Goal: Task Accomplishment & Management: Use online tool/utility

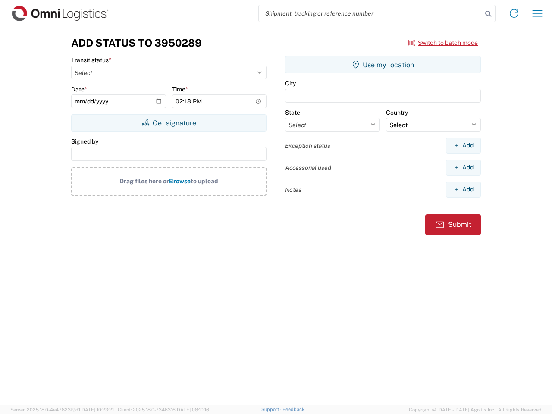
click at [370, 13] on input "search" at bounding box center [370, 13] width 223 height 16
click at [488, 14] on icon at bounding box center [488, 14] width 12 height 12
click at [514, 13] on icon at bounding box center [514, 13] width 14 height 14
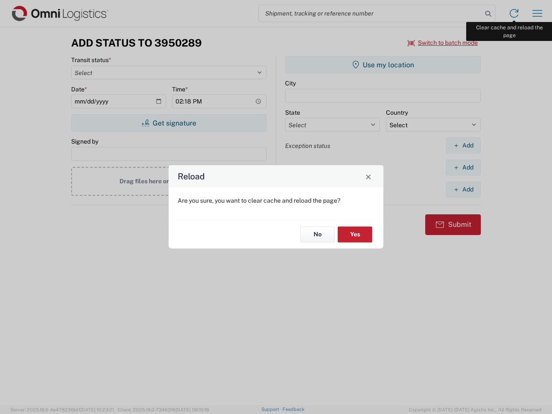
click at [537, 13] on div "Reload Are you sure, you want to clear cache and reload the page? No Yes" at bounding box center [276, 207] width 552 height 414
click at [443, 43] on div "Reload Are you sure, you want to clear cache and reload the page? No Yes" at bounding box center [276, 207] width 552 height 414
click at [169, 123] on div "Reload Are you sure, you want to clear cache and reload the page? No Yes" at bounding box center [276, 207] width 552 height 414
click at [383, 65] on div "Reload Are you sure, you want to clear cache and reload the page? No Yes" at bounding box center [276, 207] width 552 height 414
click at [463, 145] on div "Reload Are you sure, you want to clear cache and reload the page? No Yes" at bounding box center [276, 207] width 552 height 414
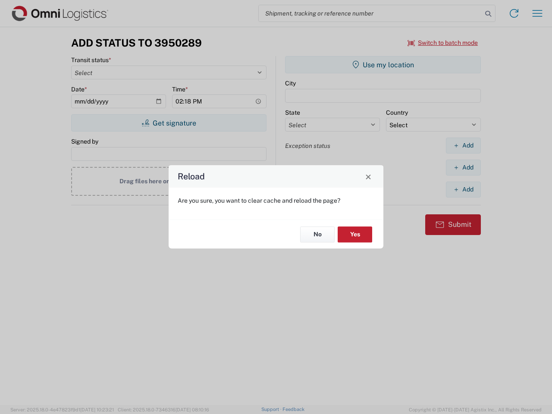
click at [463, 167] on div "Reload Are you sure, you want to clear cache and reload the page? No Yes" at bounding box center [276, 207] width 552 height 414
click at [463, 189] on div "Reload Are you sure, you want to clear cache and reload the page? No Yes" at bounding box center [276, 207] width 552 height 414
